Goal: Task Accomplishment & Management: Manage account settings

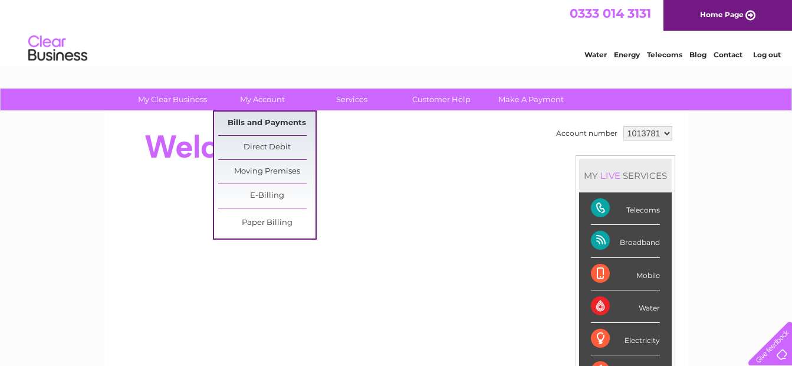
click at [285, 119] on link "Bills and Payments" at bounding box center [266, 123] width 97 height 24
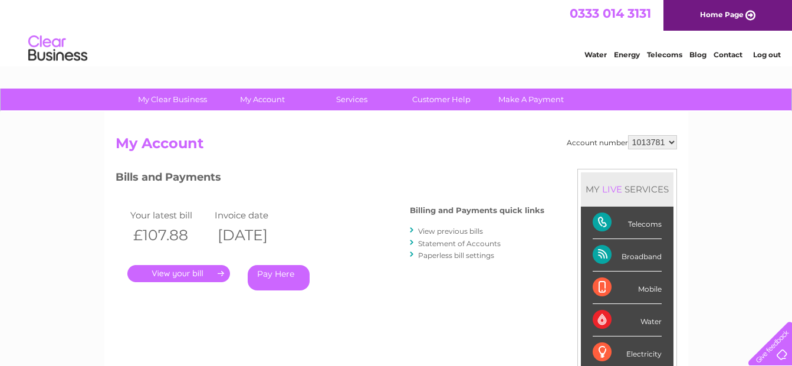
click at [199, 274] on link "." at bounding box center [178, 273] width 103 height 17
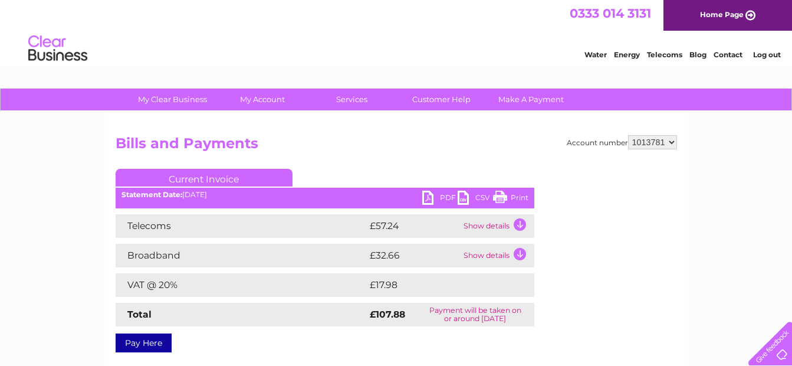
click at [437, 192] on link "PDF" at bounding box center [439, 199] width 35 height 17
